Goal: Find specific page/section: Find specific page/section

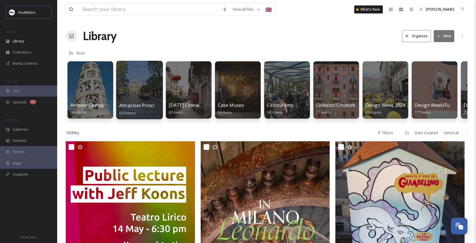
click at [151, 101] on div at bounding box center [139, 90] width 47 height 58
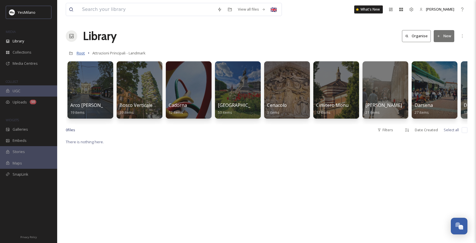
click at [79, 52] on span "Root" at bounding box center [81, 52] width 8 height 5
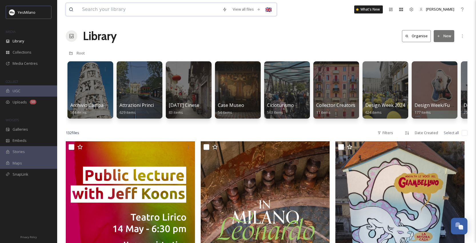
click at [171, 11] on input at bounding box center [149, 9] width 140 height 13
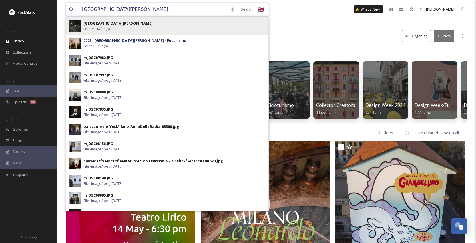
type input "[GEOGRAPHIC_DATA][PERSON_NAME]"
click at [108, 25] on strong "[GEOGRAPHIC_DATA][PERSON_NAME]" at bounding box center [118, 23] width 69 height 5
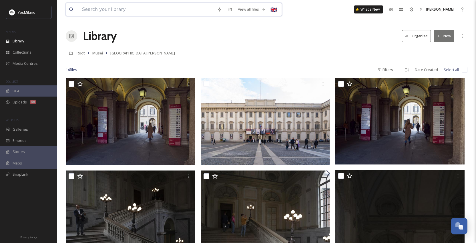
click at [132, 13] on input at bounding box center [146, 9] width 135 height 13
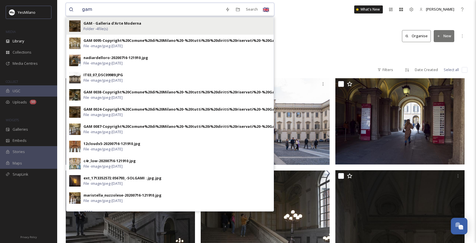
type input "gam"
click at [136, 28] on div "GAM - Galleria d'Arte Moderna Folder - 4 file(s)" at bounding box center [177, 26] width 187 height 11
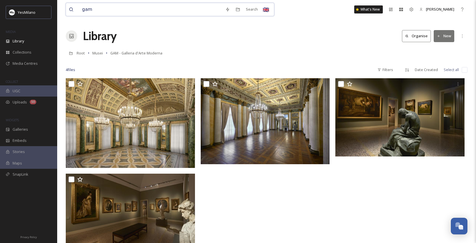
drag, startPoint x: 108, startPoint y: 11, endPoint x: 52, endPoint y: 11, distance: 55.2
click at [52, 11] on div "YesMilano MEDIA Library Collections Media Centres COLLECT UGC Uploads 50 WIDGET…" at bounding box center [238, 160] width 476 height 321
